Goal: Transaction & Acquisition: Subscribe to service/newsletter

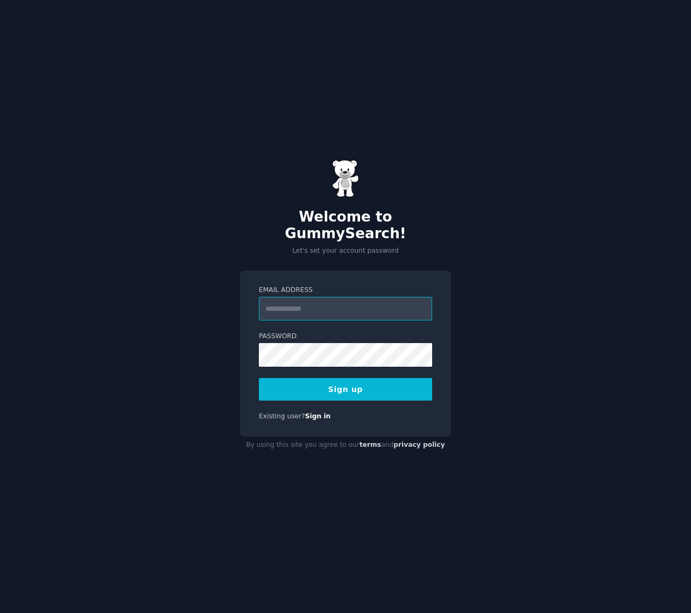
click at [299, 304] on input "Email Address" at bounding box center [345, 309] width 173 height 24
click at [325, 301] on input "**********" at bounding box center [345, 309] width 173 height 24
type input "**********"
click at [248, 343] on div "**********" at bounding box center [345, 354] width 211 height 166
click at [350, 384] on button "Sign up" at bounding box center [345, 389] width 173 height 23
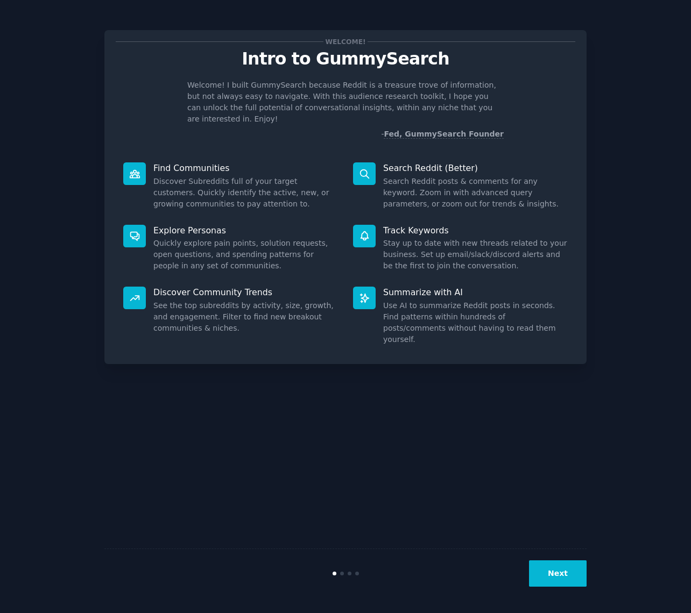
click at [556, 567] on button "Next" at bounding box center [558, 573] width 58 height 26
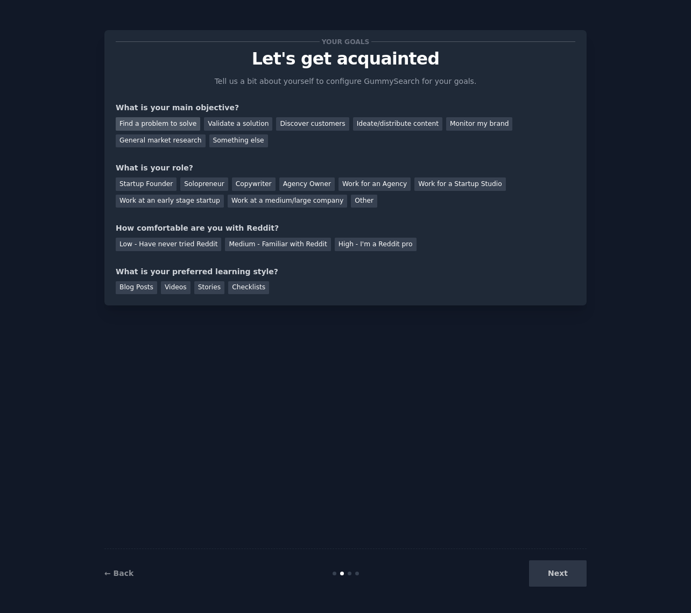
click at [153, 123] on div "Find a problem to solve" at bounding box center [158, 123] width 84 height 13
click at [151, 67] on p "Let's get acquainted" at bounding box center [345, 58] width 459 height 19
click at [161, 124] on div "Find a problem to solve" at bounding box center [158, 123] width 84 height 13
click at [231, 127] on div "Validate a solution" at bounding box center [238, 123] width 68 height 13
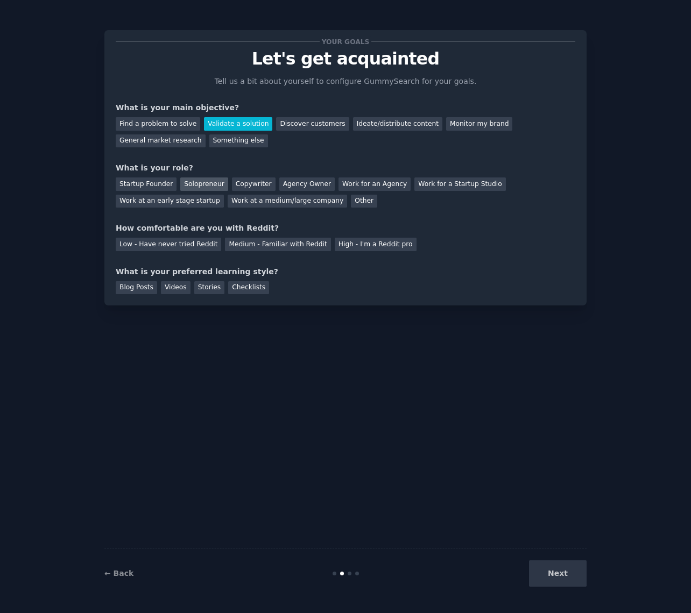
click at [208, 186] on div "Solopreneur" at bounding box center [203, 183] width 47 height 13
click at [314, 126] on div "Discover customers" at bounding box center [312, 123] width 73 height 13
click at [164, 290] on div "Videos" at bounding box center [176, 287] width 30 height 13
click at [206, 291] on div "Stories" at bounding box center [209, 287] width 30 height 13
click at [238, 290] on div "Checklists" at bounding box center [248, 287] width 41 height 13
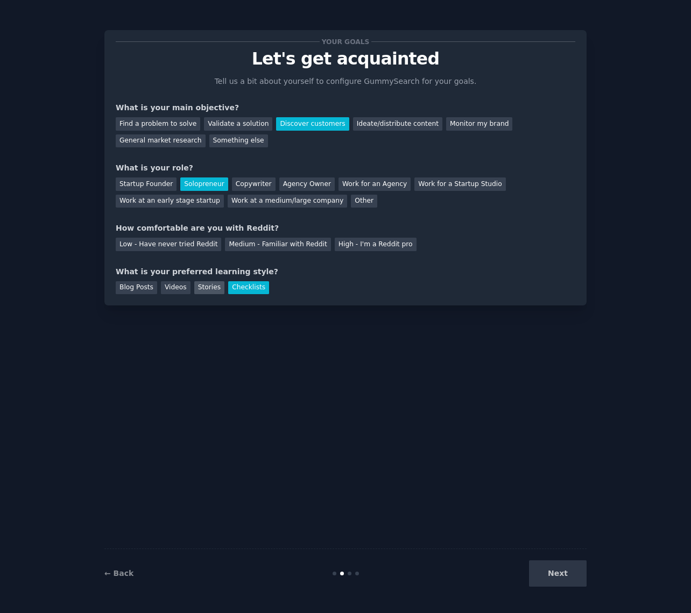
click at [200, 291] on div "Stories" at bounding box center [209, 287] width 30 height 13
click at [240, 290] on div "Checklists" at bounding box center [248, 287] width 41 height 13
click at [158, 246] on div "Low - Have never tried Reddit" at bounding box center [168, 244] width 105 height 13
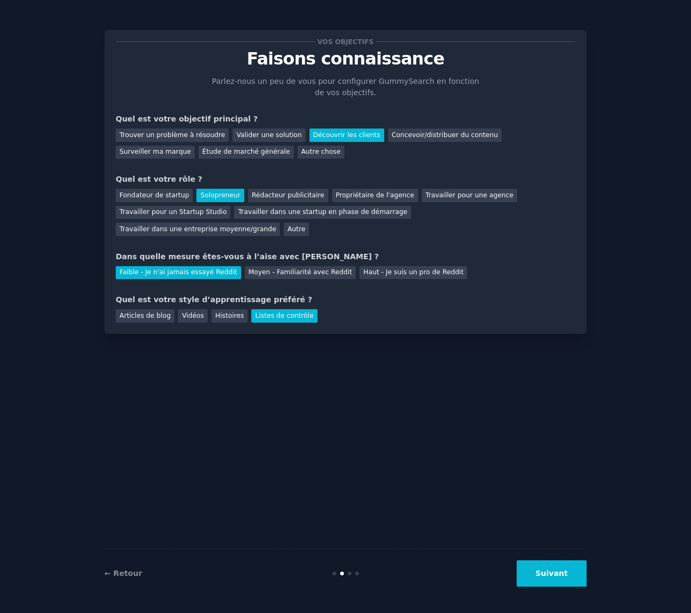
click at [68, 382] on div "Vos objectifs Faisons connaissance Parlez-nous un peu de vous pour configurer G…" at bounding box center [345, 306] width 660 height 583
click at [439, 136] on font "Concevoir/distribuer du contenu" at bounding box center [445, 135] width 106 height 8
click at [545, 577] on font "Suivant" at bounding box center [551, 573] width 32 height 9
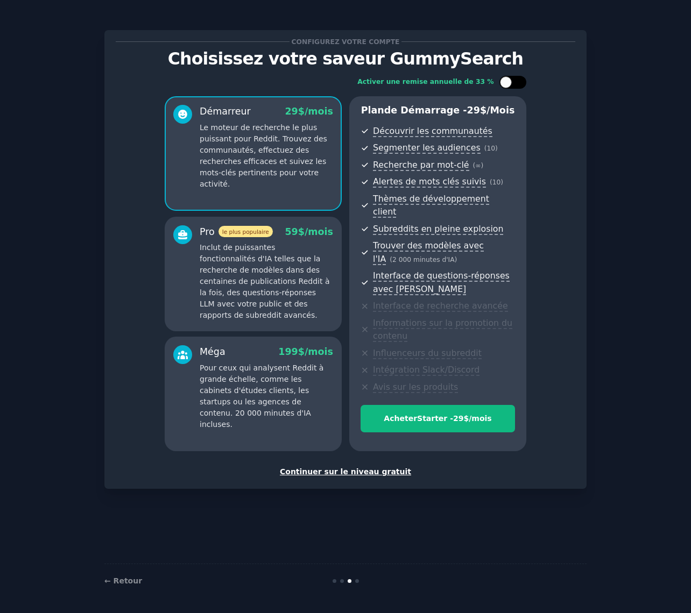
click at [504, 83] on div at bounding box center [506, 82] width 12 height 12
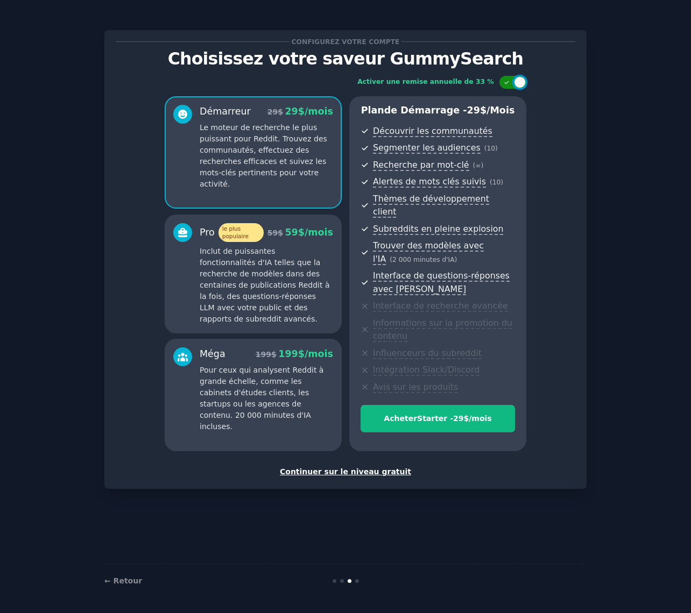
click at [519, 83] on div at bounding box center [520, 82] width 12 height 12
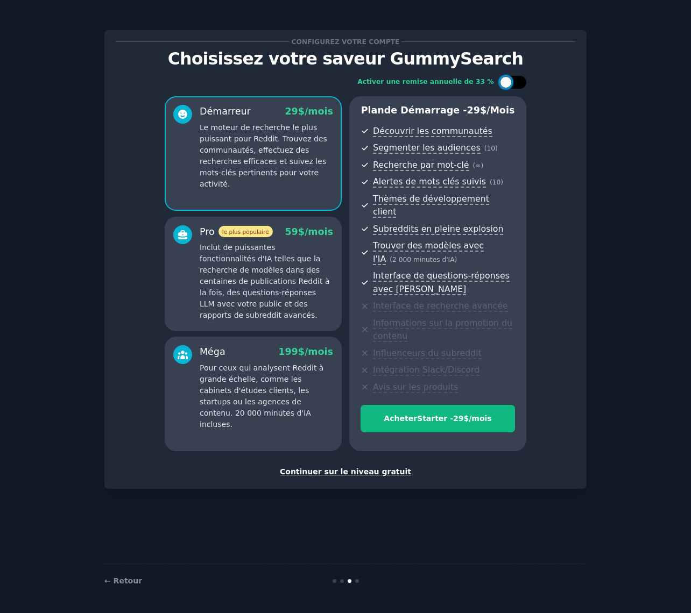
click at [519, 83] on div at bounding box center [517, 82] width 5 height 5
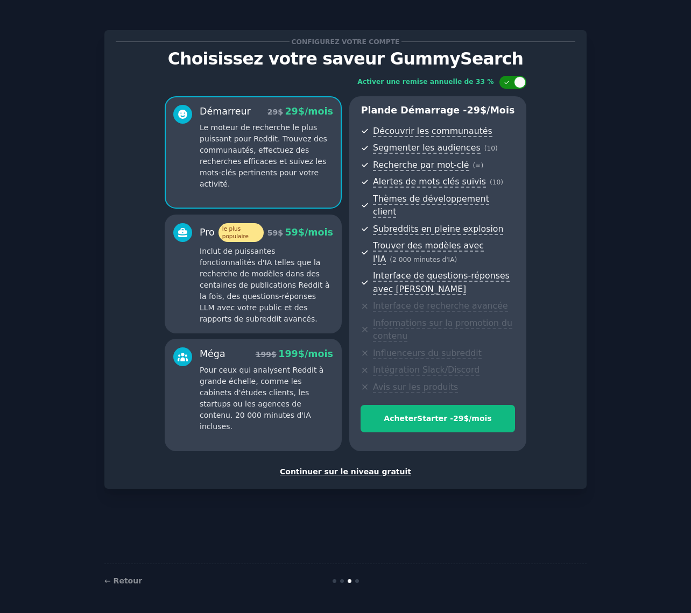
click at [519, 83] on div at bounding box center [520, 82] width 12 height 12
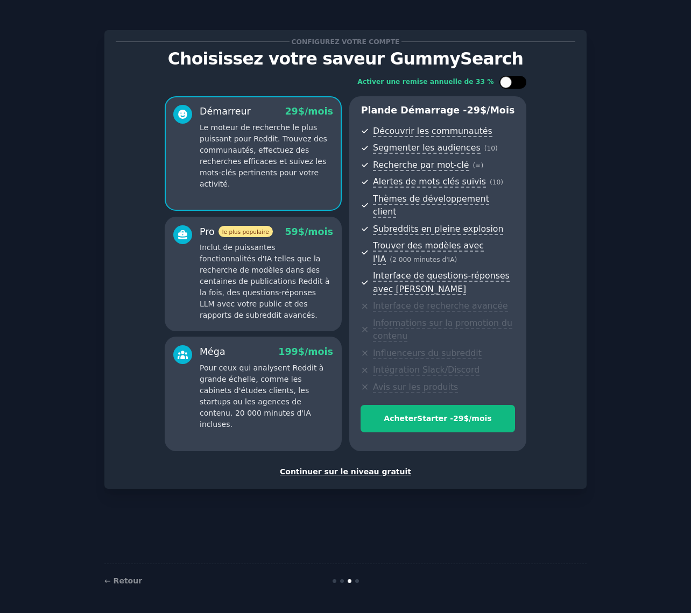
click at [504, 78] on div at bounding box center [506, 82] width 12 height 12
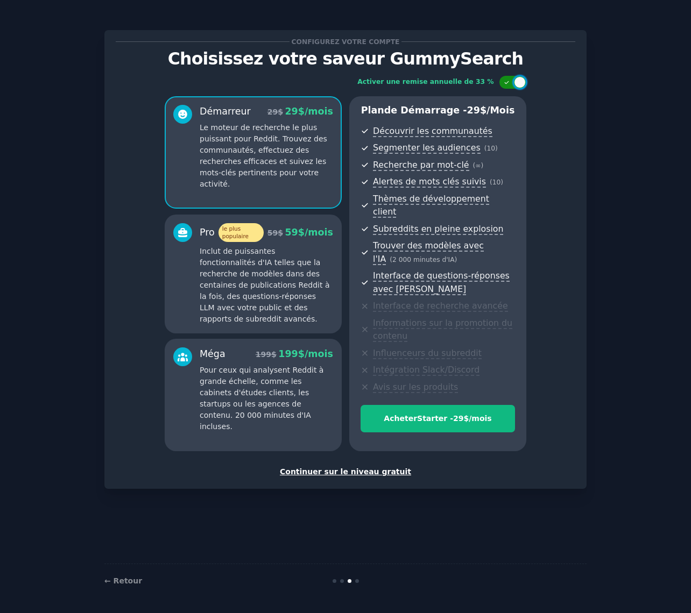
click at [508, 78] on div at bounding box center [512, 82] width 27 height 13
checkbox input "false"
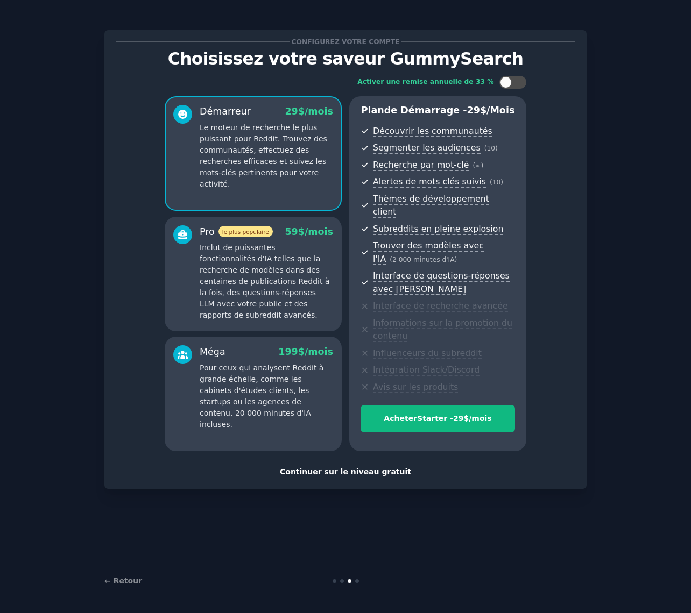
click at [259, 255] on font "Inclut de puissantes fonctionnalités d'IA telles que la recherche de modèles da…" at bounding box center [265, 281] width 130 height 76
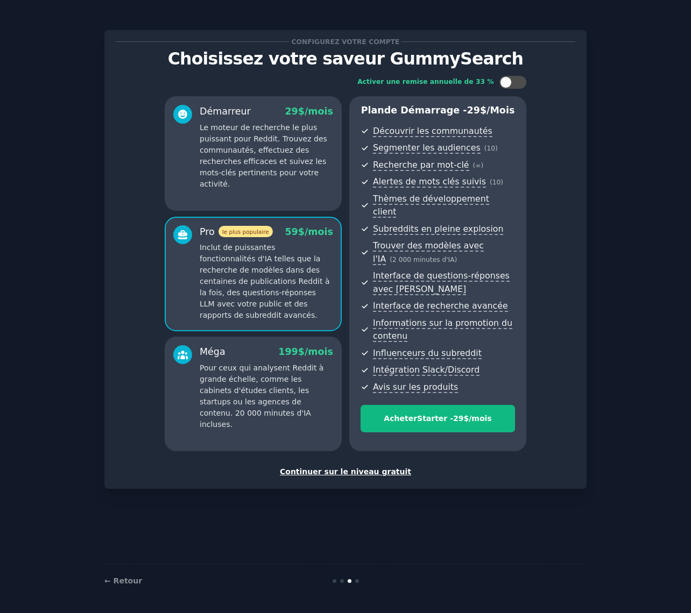
click at [265, 364] on font "Pour ceux qui analysent Reddit à grande échelle, comme les cabinets d'études cl…" at bounding box center [262, 396] width 124 height 65
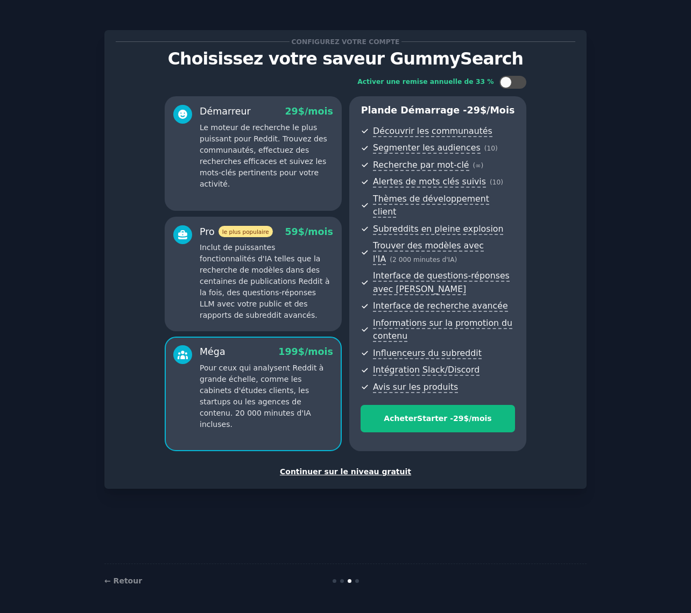
click at [265, 118] on div "Démarreur 29 $ /mois Le moteur de recherche le plus puissant pour Reddit. Trouv…" at bounding box center [266, 147] width 133 height 85
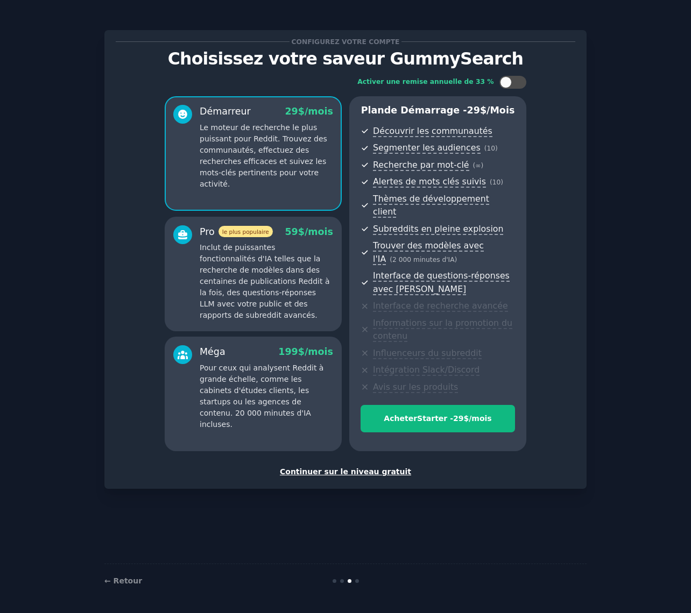
click at [349, 467] on font "Continuer sur le niveau gratuit" at bounding box center [345, 471] width 131 height 9
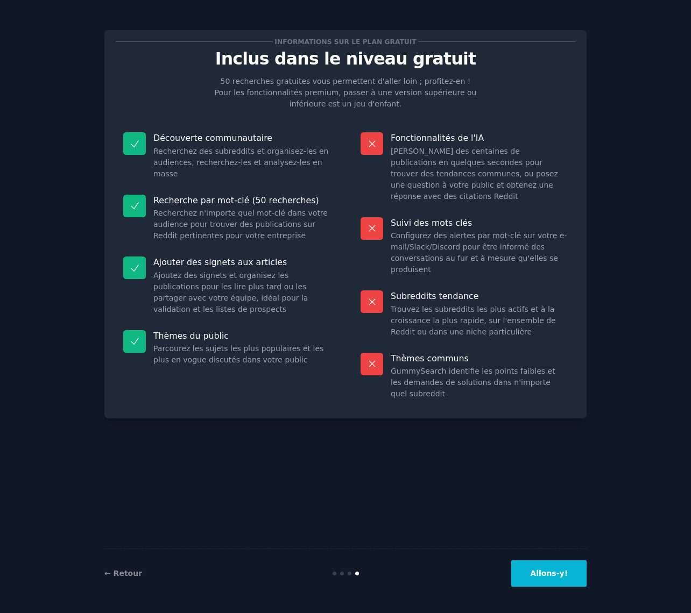
click at [545, 570] on font "Allons-y!" at bounding box center [549, 573] width 38 height 9
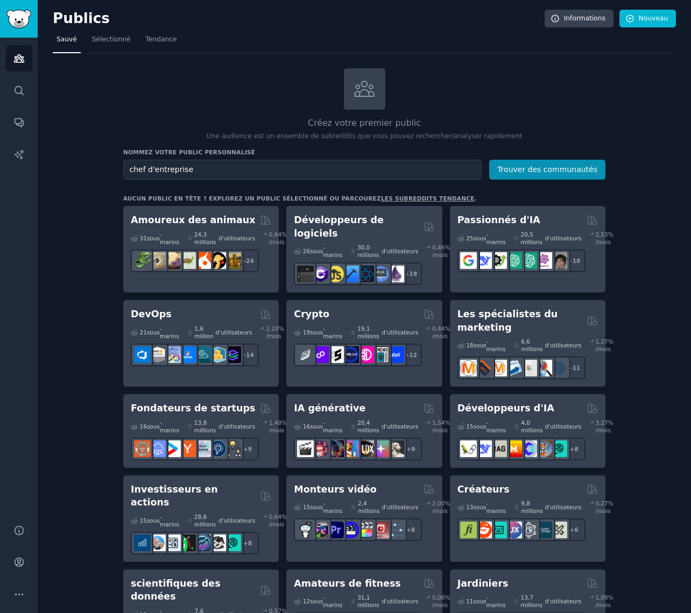
type input "chef d'entreprise"
click at [489, 160] on button "Trouver des communautés" at bounding box center [547, 170] width 116 height 20
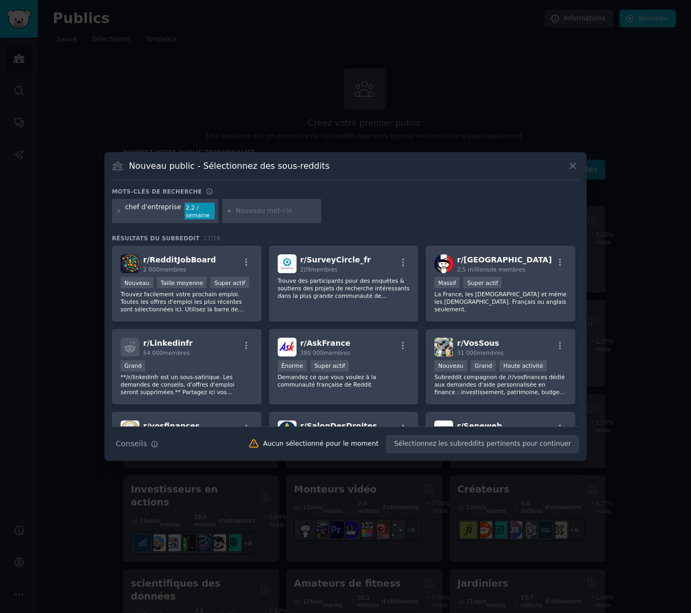
click at [545, 570] on div at bounding box center [345, 306] width 691 height 613
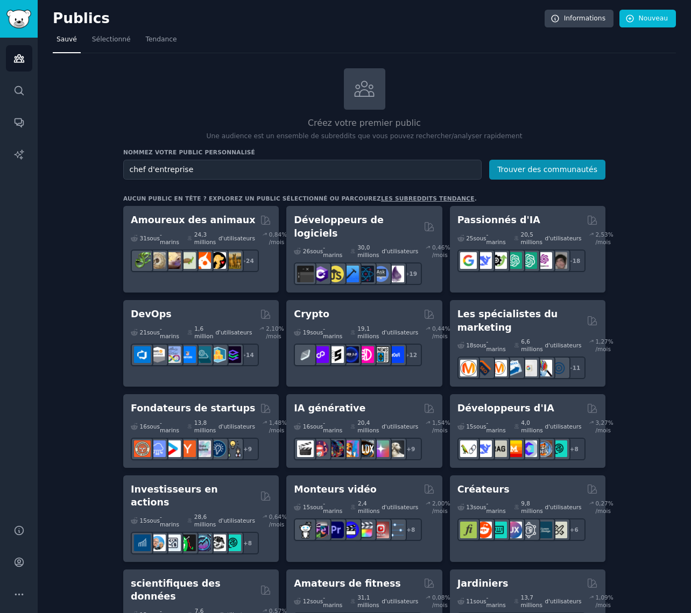
click at [239, 103] on div "Créez votre premier public Une audience est un ensemble de subreddits que vous …" at bounding box center [364, 104] width 482 height 73
